Goal: Task Accomplishment & Management: Manage account settings

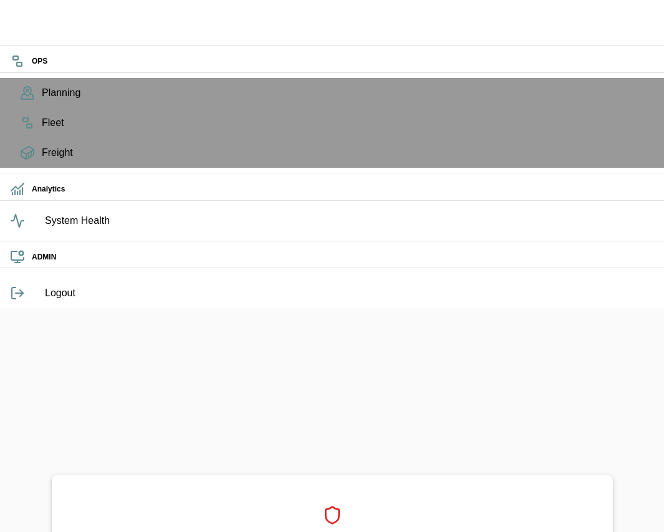
click at [664, 302] on html "OPS Planning Fleet Freight Analytics System Health ADMIN Logout Access Denied Y…" at bounding box center [332, 420] width 664 height 840
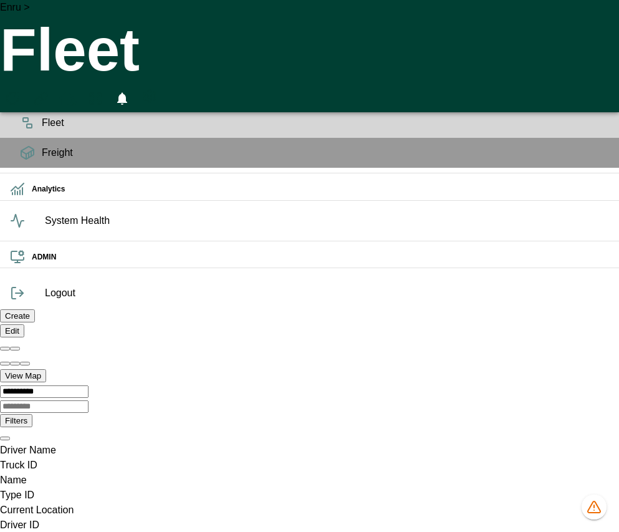
scroll to position [0, 887907]
click at [155, 90] on icon "Preferences" at bounding box center [149, 96] width 11 height 12
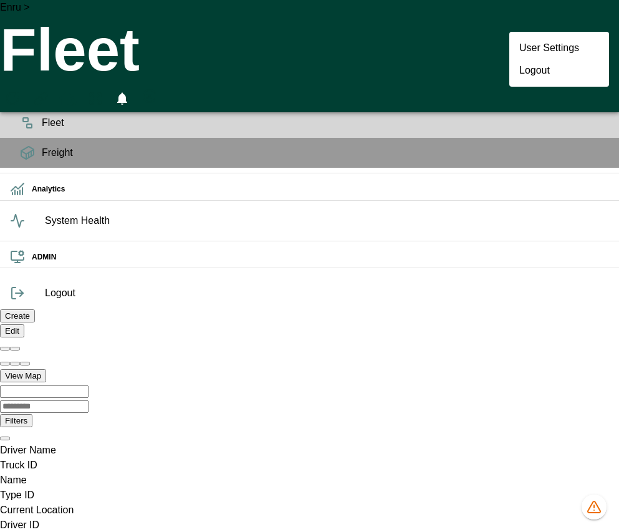
click at [596, 21] on div at bounding box center [309, 266] width 619 height 532
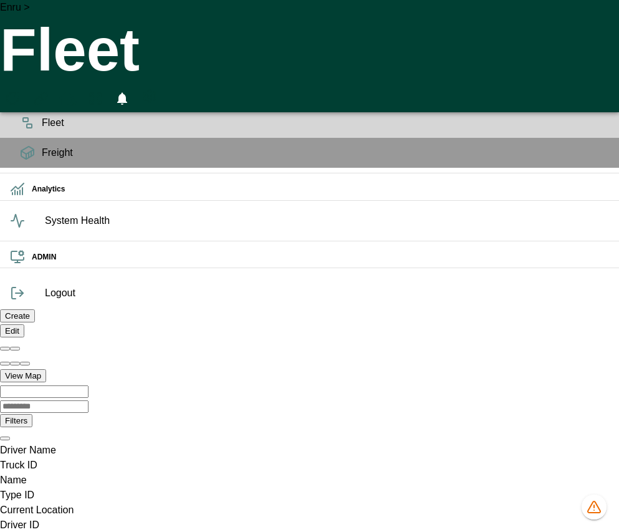
click at [157, 89] on icon "Preferences" at bounding box center [149, 96] width 15 height 15
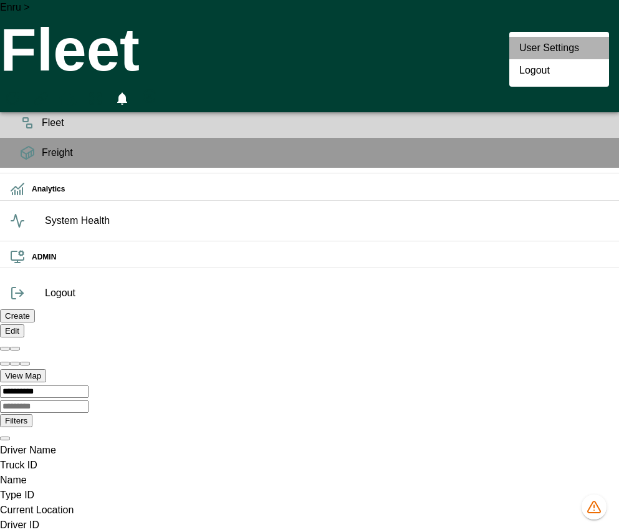
click at [568, 49] on li "User Settings" at bounding box center [560, 48] width 100 height 22
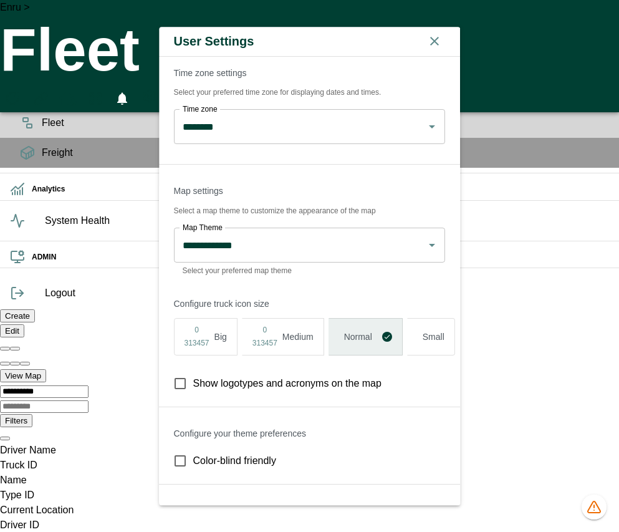
scroll to position [0, 887909]
click at [442, 44] on icon "button" at bounding box center [434, 41] width 15 height 15
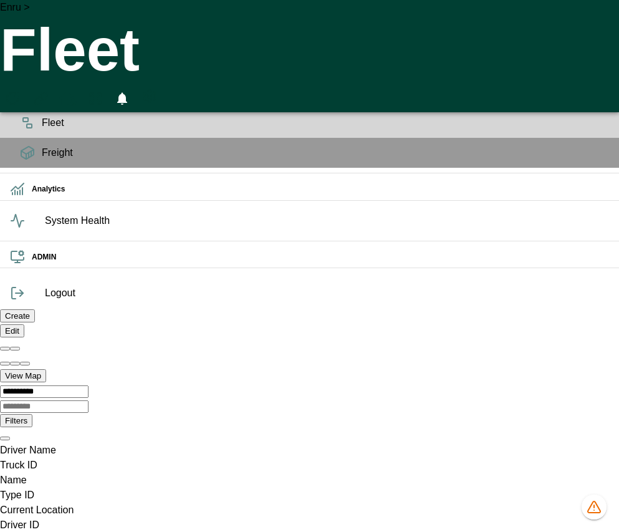
click at [397, 31] on div "Enru > Fleet 0" at bounding box center [309, 56] width 619 height 112
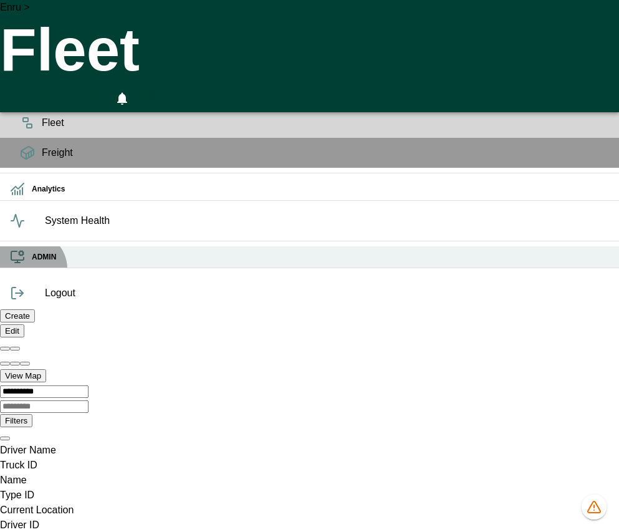
click at [32, 263] on h6 "ADMIN" at bounding box center [321, 257] width 578 height 12
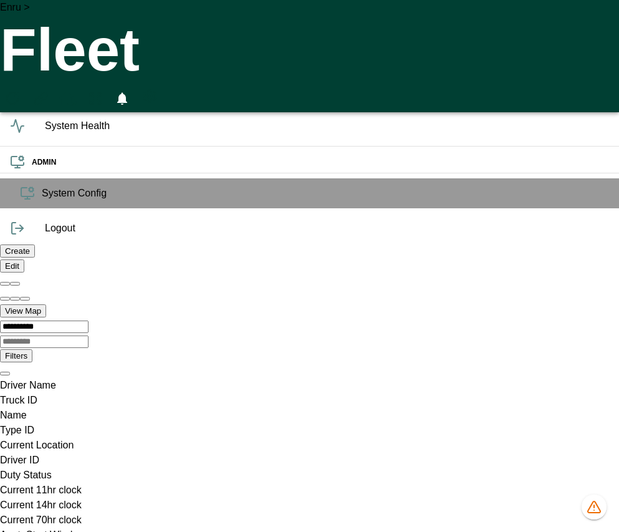
scroll to position [0, 887909]
